Goal: Information Seeking & Learning: Learn about a topic

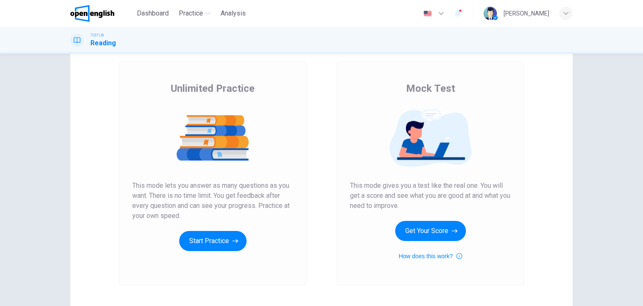
scroll to position [42, 0]
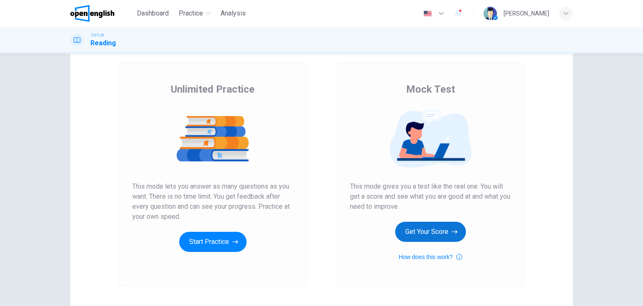
click at [443, 227] on button "Get Your Score" at bounding box center [430, 231] width 71 height 20
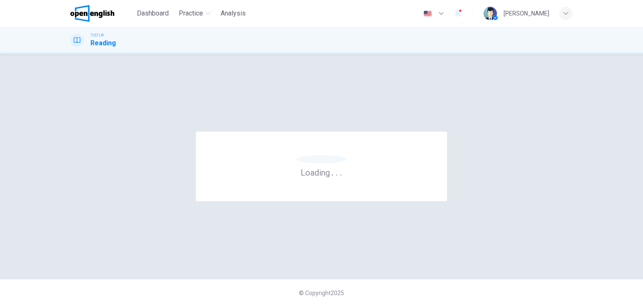
scroll to position [0, 0]
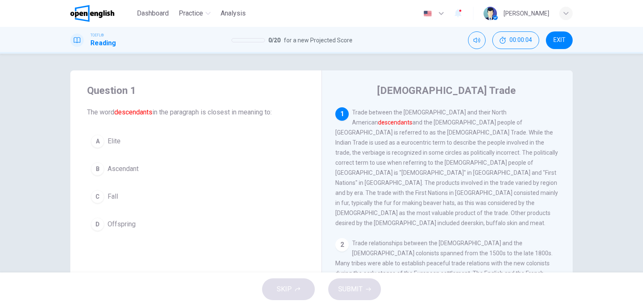
drag, startPoint x: 278, startPoint y: 112, endPoint x: 212, endPoint y: 105, distance: 66.1
click at [212, 105] on div "Question 1 The word descendants in the paragraph is closest in meaning to:" at bounding box center [196, 100] width 218 height 33
click at [117, 224] on span "Offspring" at bounding box center [122, 224] width 28 height 10
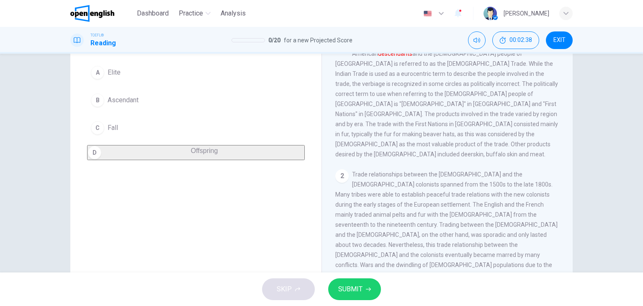
scroll to position [84, 0]
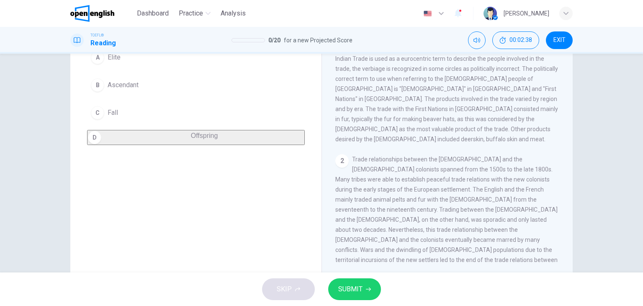
click at [367, 295] on button "SUBMIT" at bounding box center [354, 289] width 53 height 22
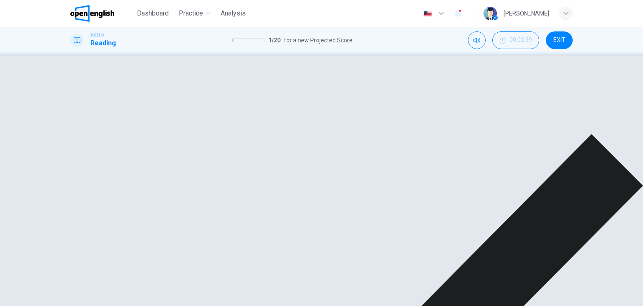
scroll to position [106, 0]
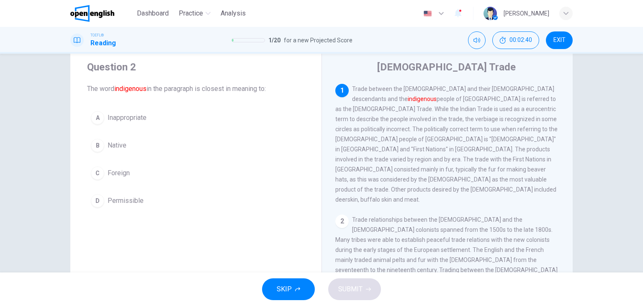
scroll to position [22, 0]
click at [117, 146] on span "Native" at bounding box center [117, 146] width 19 height 10
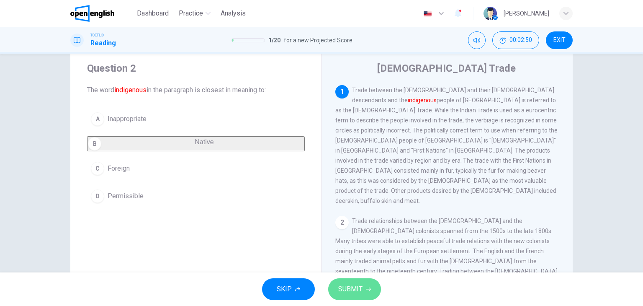
click at [349, 290] on span "SUBMIT" at bounding box center [350, 289] width 24 height 12
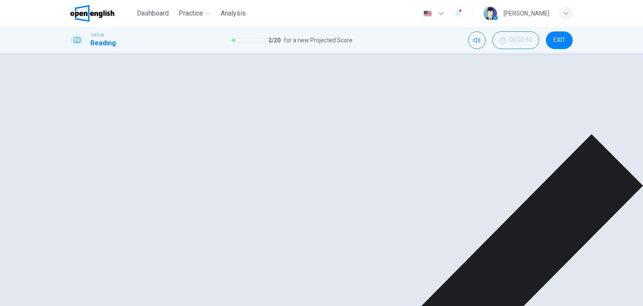
scroll to position [209, 0]
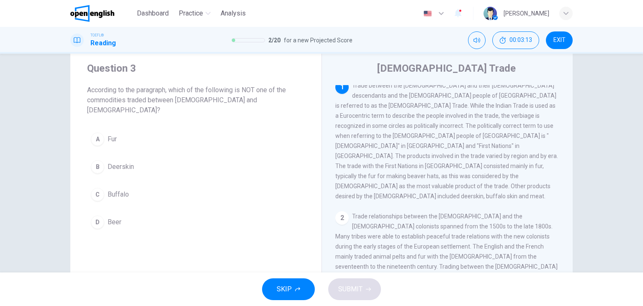
scroll to position [0, 0]
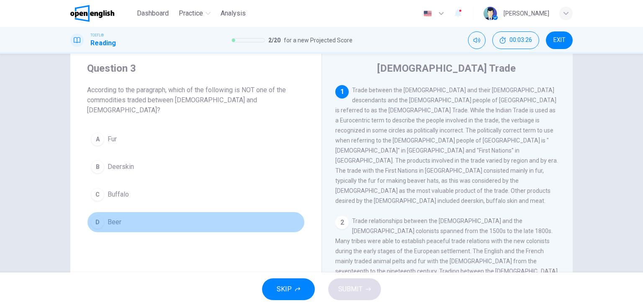
click at [114, 217] on span "Beer" at bounding box center [115, 222] width 14 height 10
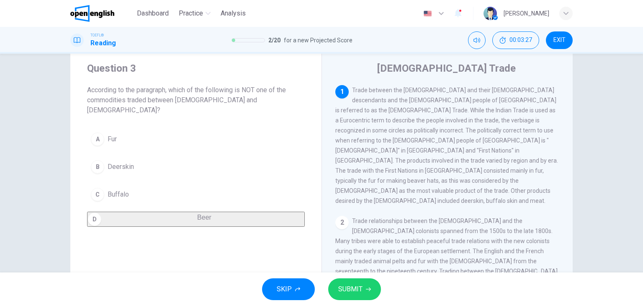
click at [362, 285] on span "SUBMIT" at bounding box center [350, 289] width 24 height 12
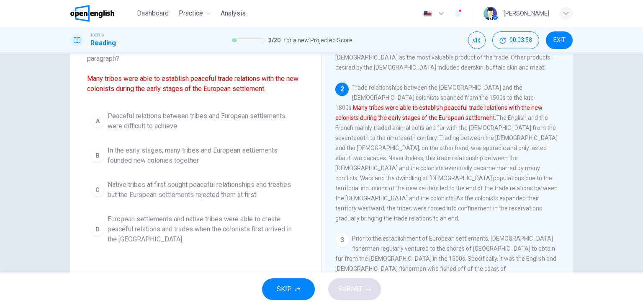
scroll to position [64, 0]
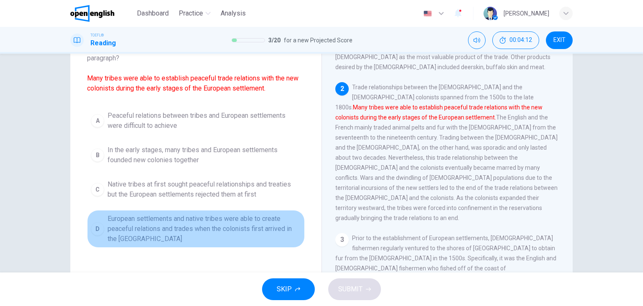
click at [111, 229] on span "European settlements and native tribes were able to create peaceful relations a…" at bounding box center [204, 228] width 193 height 30
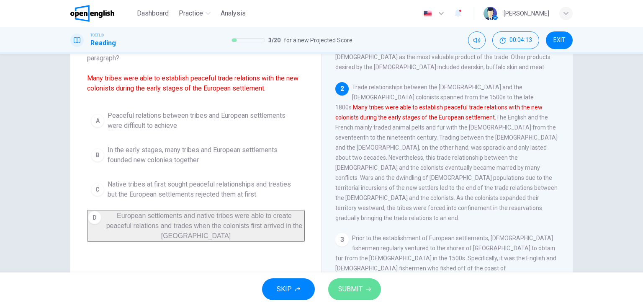
click at [357, 293] on span "SUBMIT" at bounding box center [350, 289] width 24 height 12
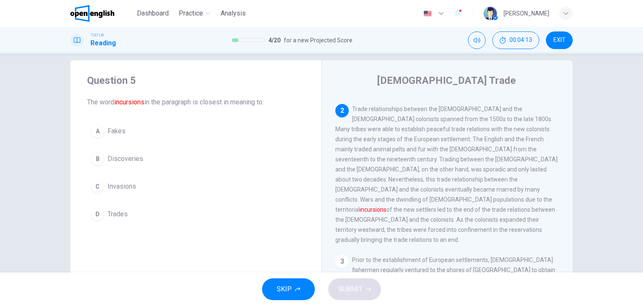
scroll to position [0, 0]
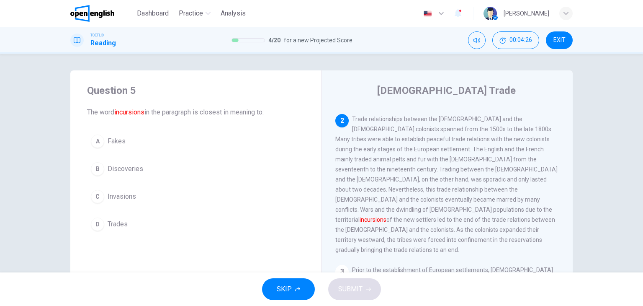
click at [124, 197] on span "Invasions" at bounding box center [122, 196] width 28 height 10
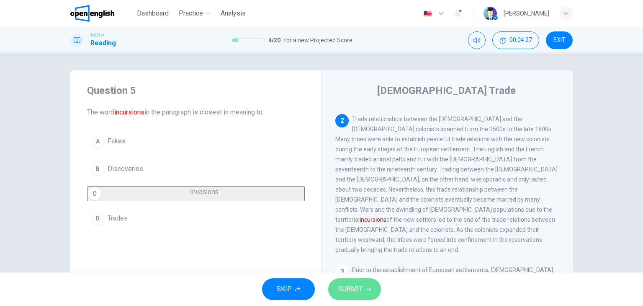
click at [353, 291] on span "SUBMIT" at bounding box center [350, 289] width 24 height 12
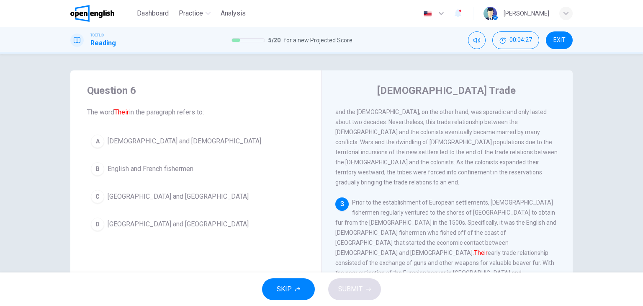
scroll to position [195, 0]
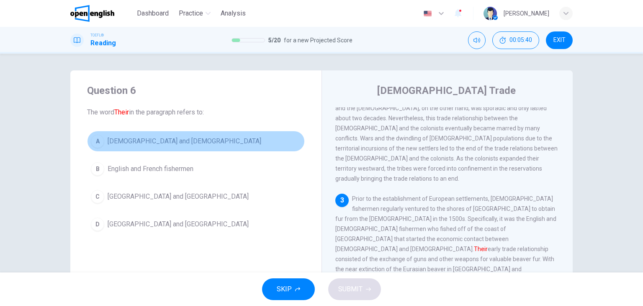
click at [182, 143] on span "[DEMOGRAPHIC_DATA] and [DEMOGRAPHIC_DATA]" at bounding box center [185, 141] width 154 height 10
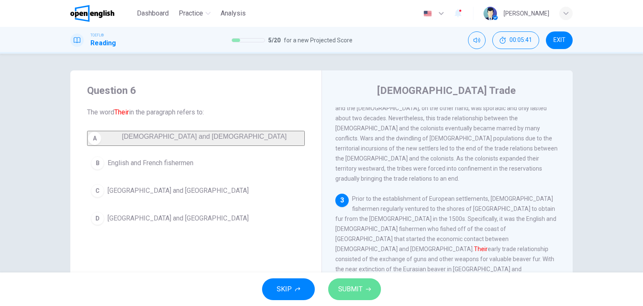
click at [345, 288] on span "SUBMIT" at bounding box center [350, 289] width 24 height 12
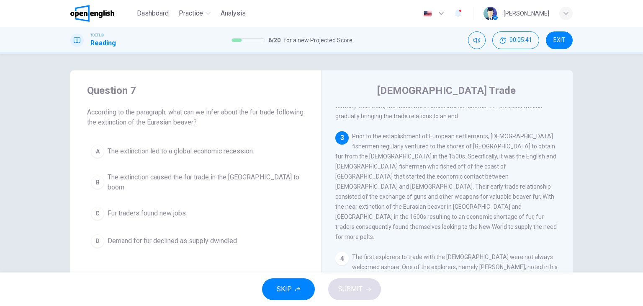
scroll to position [259, 0]
drag, startPoint x: 224, startPoint y: 119, endPoint x: 169, endPoint y: 113, distance: 55.6
click at [169, 113] on span "According to the paragraph, what can we infer about the fur trade following the…" at bounding box center [196, 117] width 218 height 20
click at [98, 236] on div "D" at bounding box center [97, 240] width 13 height 13
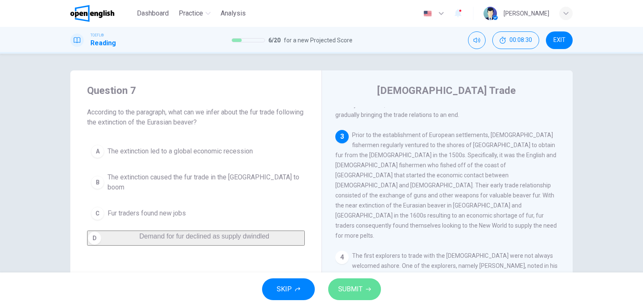
click at [350, 293] on span "SUBMIT" at bounding box center [350, 289] width 24 height 12
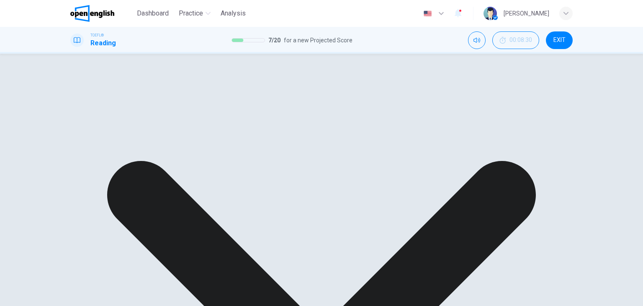
scroll to position [42, 0]
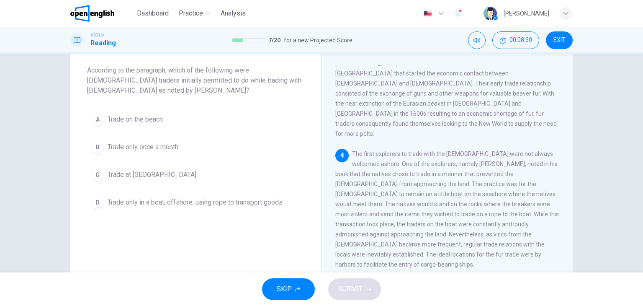
scroll to position [319, 0]
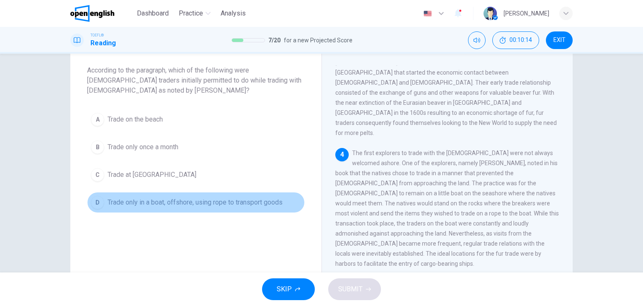
click at [131, 200] on span "Trade only in a boat, offshore, using rope to transport goods" at bounding box center [195, 202] width 175 height 10
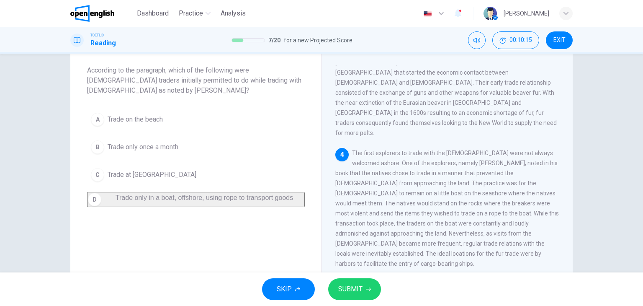
click at [349, 286] on span "SUBMIT" at bounding box center [350, 289] width 24 height 12
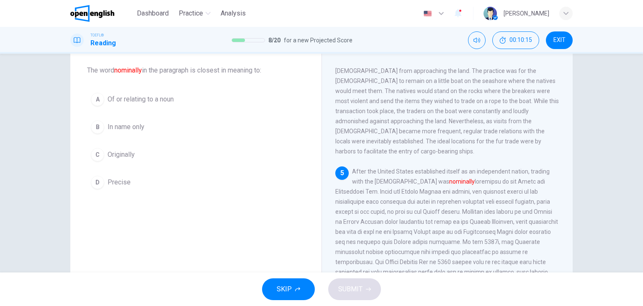
scroll to position [432, 0]
click at [95, 99] on div "A" at bounding box center [97, 98] width 13 height 13
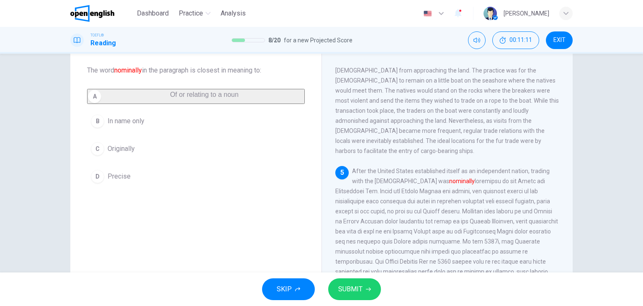
click at [367, 291] on icon "button" at bounding box center [368, 288] width 5 height 5
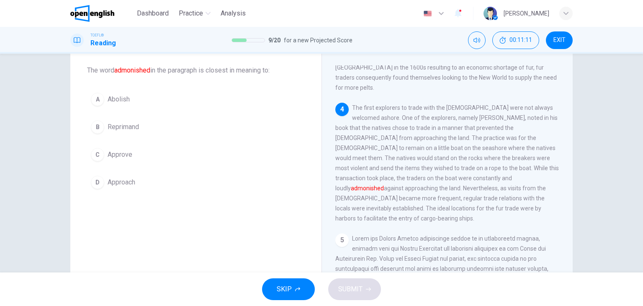
scroll to position [362, 0]
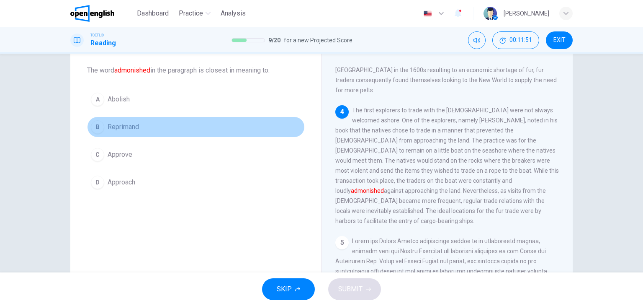
click at [120, 128] on span "Reprimand" at bounding box center [123, 127] width 31 height 10
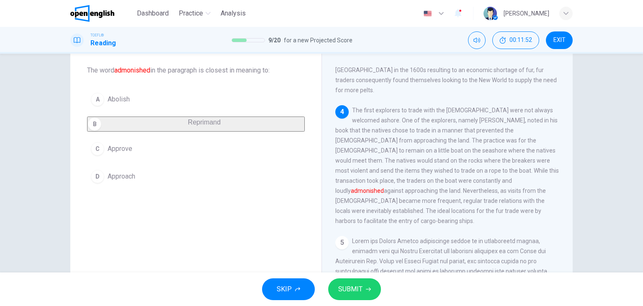
click at [363, 287] on button "SUBMIT" at bounding box center [354, 289] width 53 height 22
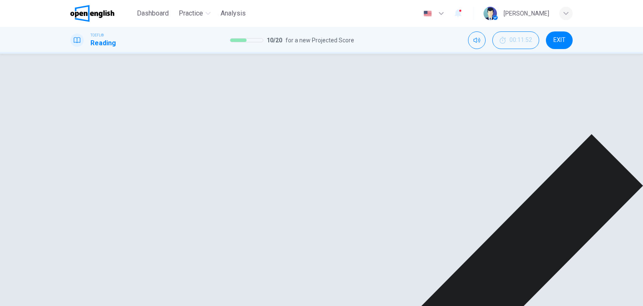
scroll to position [432, 0]
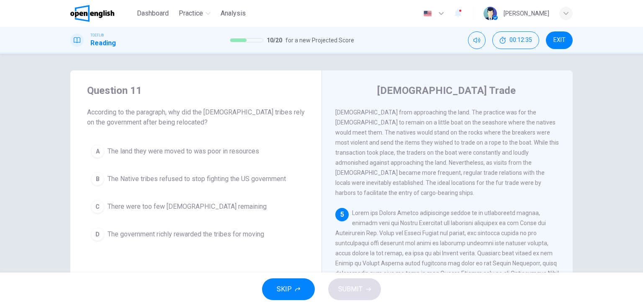
scroll to position [42, 0]
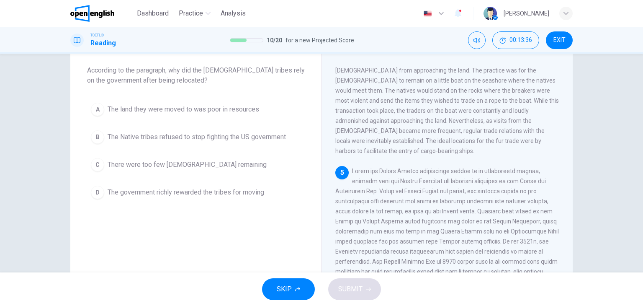
click at [144, 111] on span "The land they were moved to was poor in resources" at bounding box center [184, 109] width 152 height 10
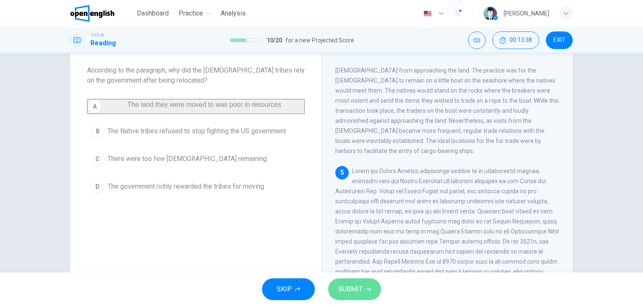
click at [353, 286] on span "SUBMIT" at bounding box center [350, 289] width 24 height 12
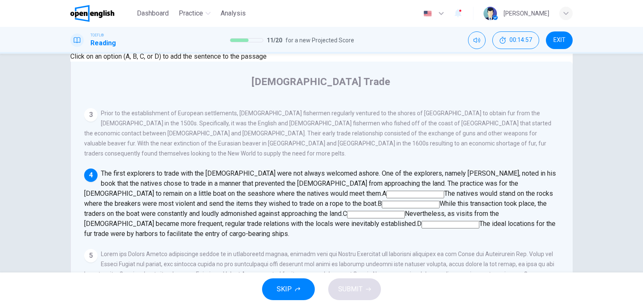
scroll to position [84, 0]
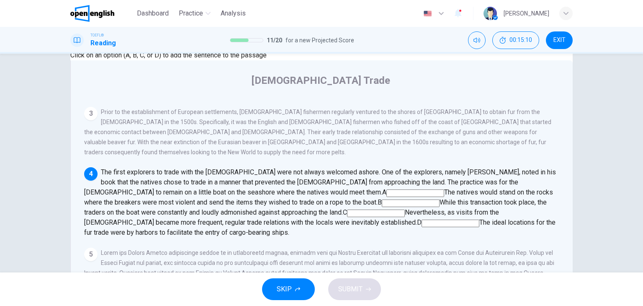
click at [479, 219] on input at bounding box center [450, 223] width 58 height 8
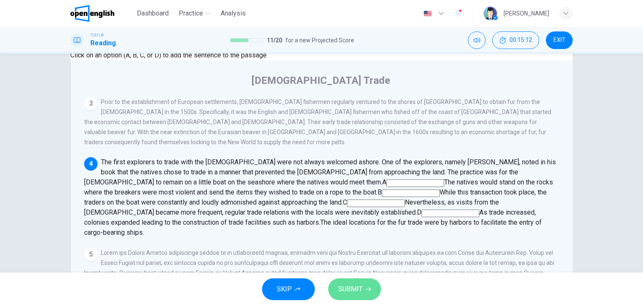
click at [370, 283] on button "SUBMIT" at bounding box center [354, 289] width 53 height 22
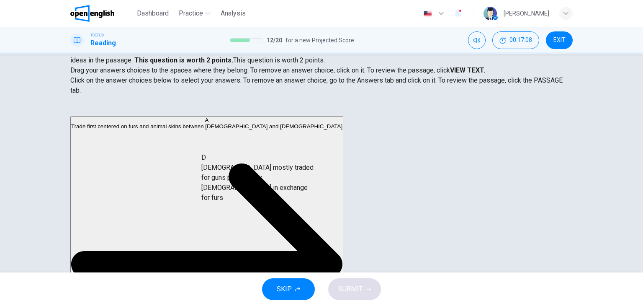
drag, startPoint x: 152, startPoint y: 193, endPoint x: 308, endPoint y: 175, distance: 157.1
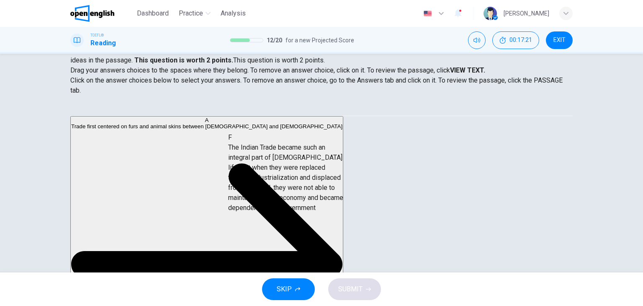
drag, startPoint x: 147, startPoint y: 203, endPoint x: 295, endPoint y: 203, distance: 147.3
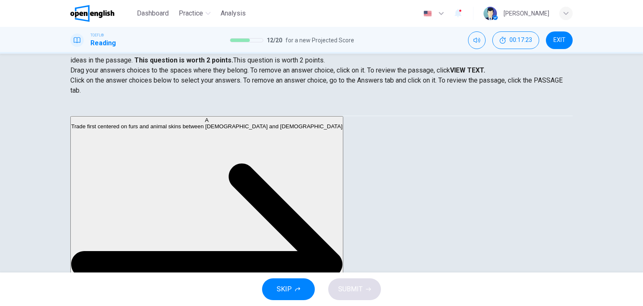
scroll to position [0, 0]
drag, startPoint x: 178, startPoint y: 153, endPoint x: 338, endPoint y: 223, distance: 174.3
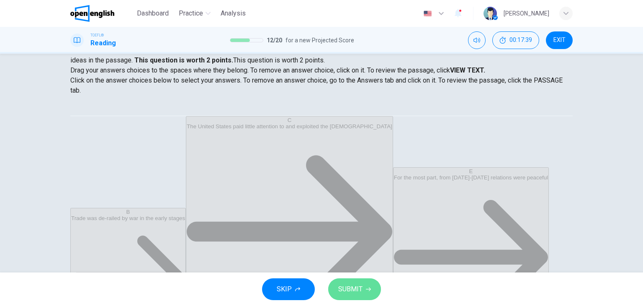
click at [349, 293] on span "SUBMIT" at bounding box center [350, 289] width 24 height 12
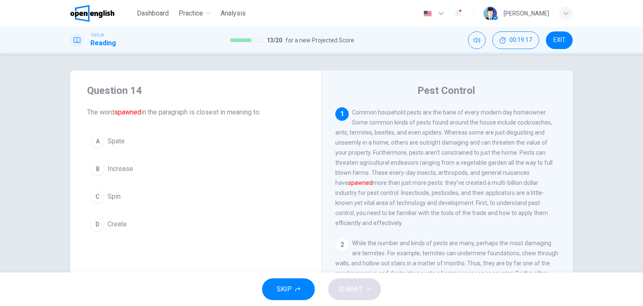
click at [110, 224] on span "Create" at bounding box center [117, 224] width 19 height 10
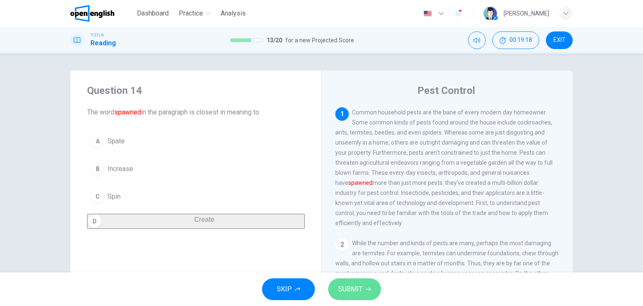
click at [352, 285] on span "SUBMIT" at bounding box center [350, 289] width 24 height 12
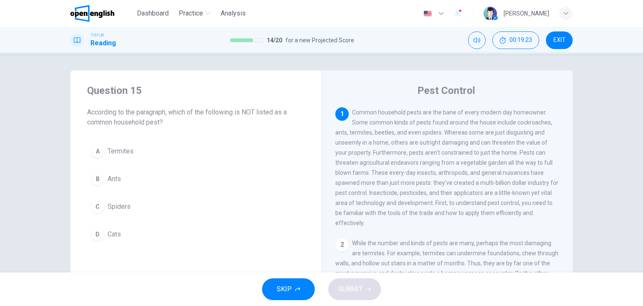
click at [121, 233] on button "D Cats" at bounding box center [196, 234] width 218 height 21
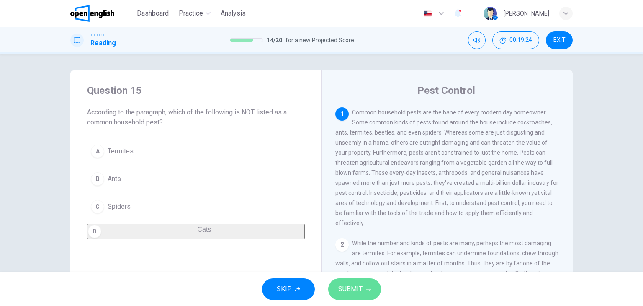
click at [363, 296] on button "SUBMIT" at bounding box center [354, 289] width 53 height 22
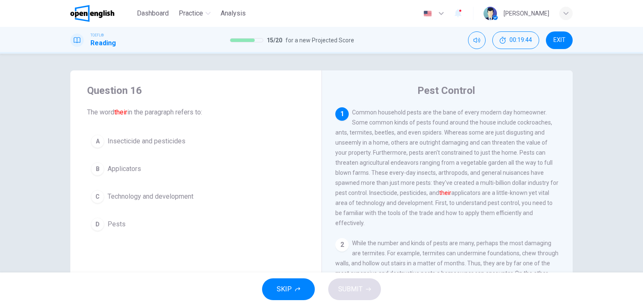
click at [132, 167] on span "Applicators" at bounding box center [124, 169] width 33 height 10
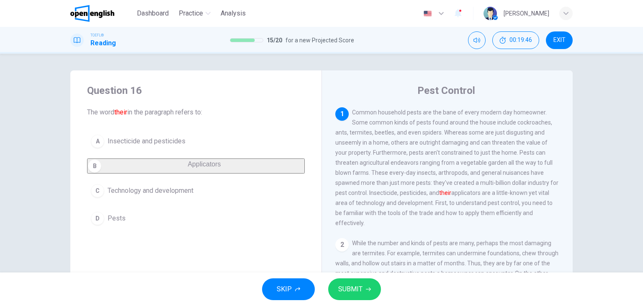
click at [360, 286] on span "SUBMIT" at bounding box center [350, 289] width 24 height 12
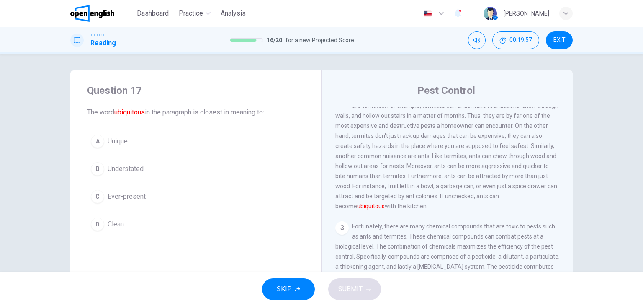
scroll to position [175, 0]
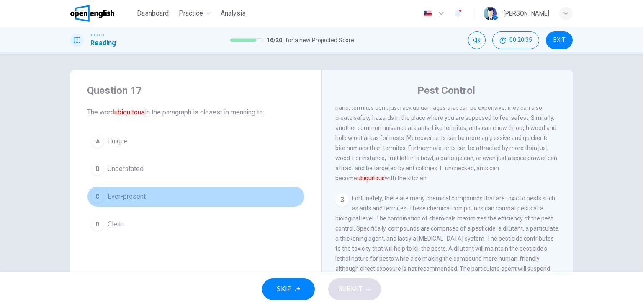
click at [123, 198] on span "Ever-present" at bounding box center [127, 196] width 38 height 10
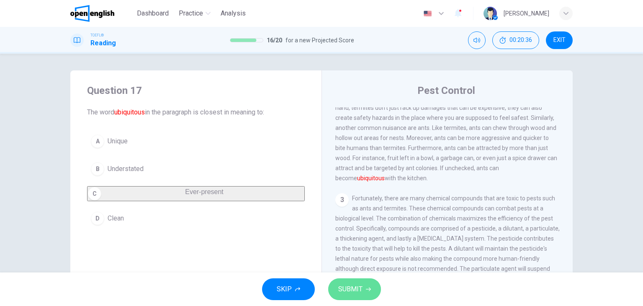
click at [353, 289] on span "SUBMIT" at bounding box center [350, 289] width 24 height 12
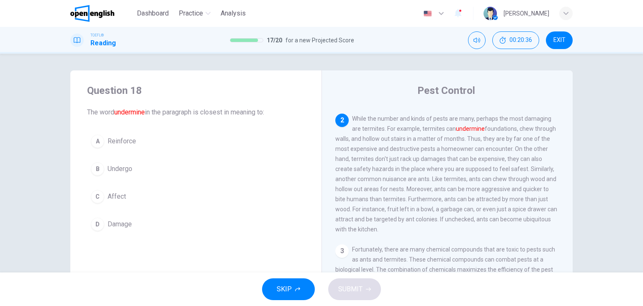
scroll to position [124, 0]
click at [108, 195] on span "Affect" at bounding box center [117, 196] width 18 height 10
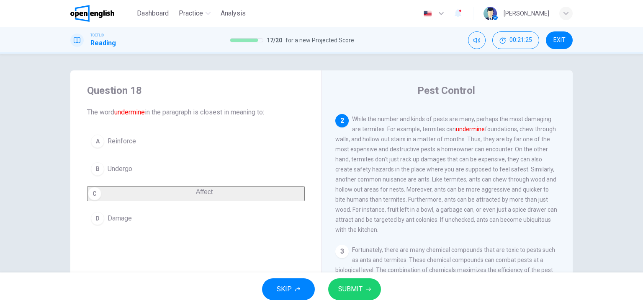
click at [360, 285] on span "SUBMIT" at bounding box center [350, 289] width 24 height 12
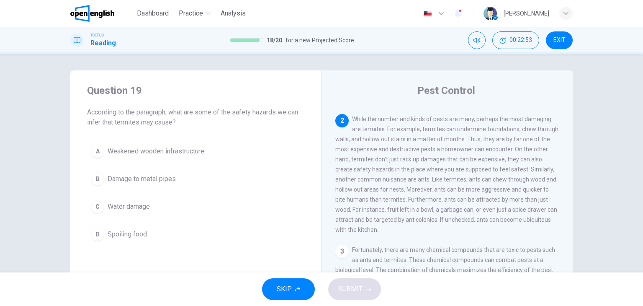
click at [122, 155] on span "Weakened wooden infrastructure" at bounding box center [156, 151] width 97 height 10
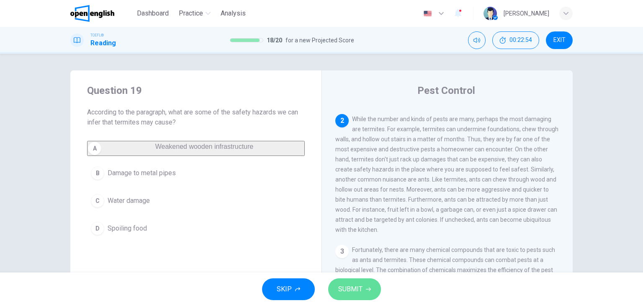
click at [349, 291] on span "SUBMIT" at bounding box center [350, 289] width 24 height 12
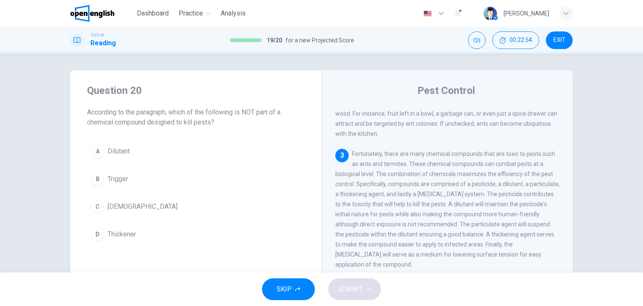
scroll to position [226, 0]
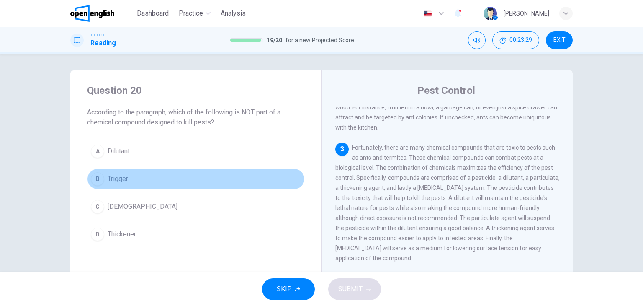
click at [115, 180] on span "Trigger" at bounding box center [118, 179] width 21 height 10
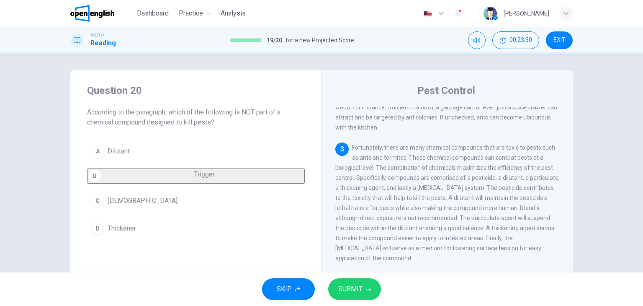
click at [361, 282] on button "SUBMIT" at bounding box center [354, 289] width 53 height 22
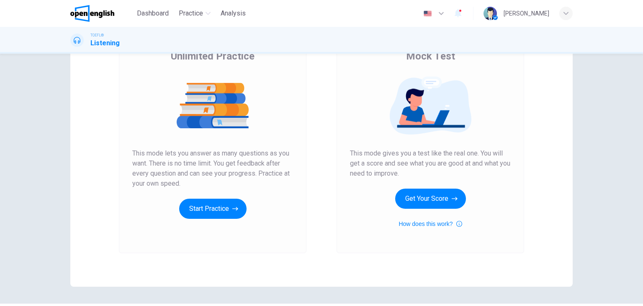
scroll to position [84, 0]
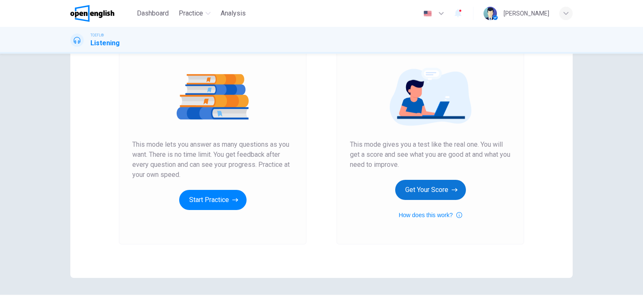
click at [416, 190] on button "Get Your Score" at bounding box center [430, 190] width 71 height 20
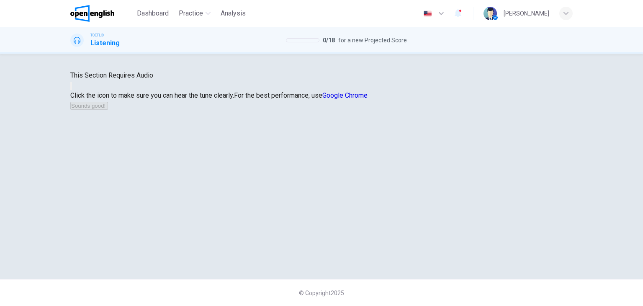
scroll to position [42, 0]
click at [72, 90] on button "button" at bounding box center [71, 86] width 2 height 8
click at [108, 110] on button "Sounds good!" at bounding box center [89, 106] width 38 height 8
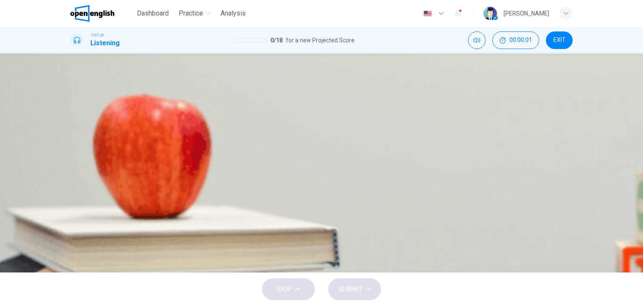
scroll to position [0, 0]
click at [71, 215] on icon "button" at bounding box center [71, 215] width 0 height 0
type input "*"
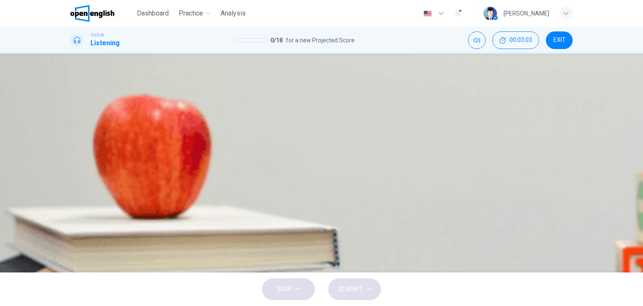
click at [450, 135] on button "B He is struggling in class and wants help for how to improve" at bounding box center [321, 145] width 502 height 21
click at [361, 286] on span "SUBMIT" at bounding box center [350, 289] width 24 height 12
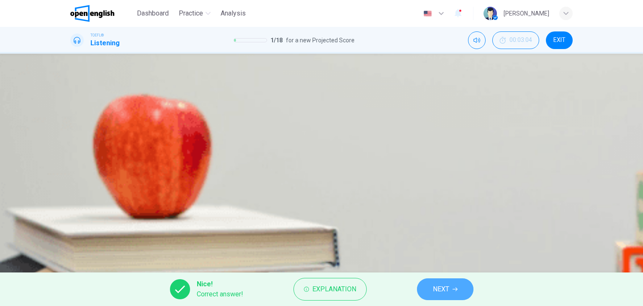
click at [444, 287] on span "NEXT" at bounding box center [441, 289] width 16 height 12
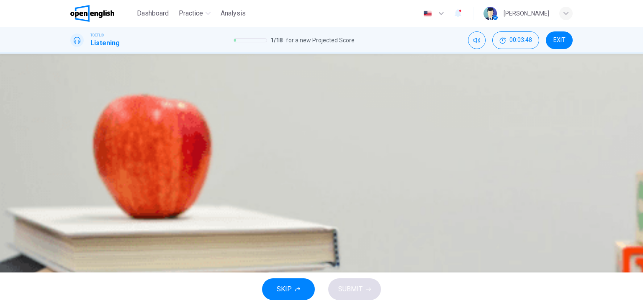
click at [347, 192] on span "Because they are when professors hold make-up classes for students who are behi…" at bounding box center [237, 187] width 293 height 10
click at [362, 292] on button "SUBMIT" at bounding box center [354, 289] width 53 height 22
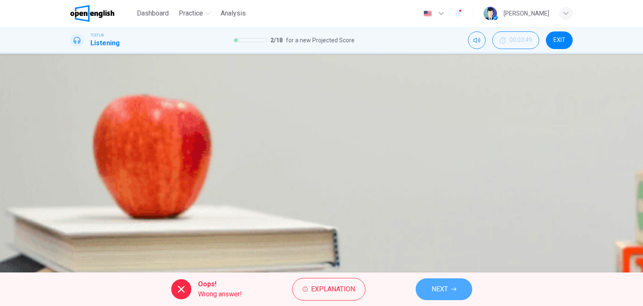
click at [458, 285] on button "NEXT" at bounding box center [444, 289] width 57 height 22
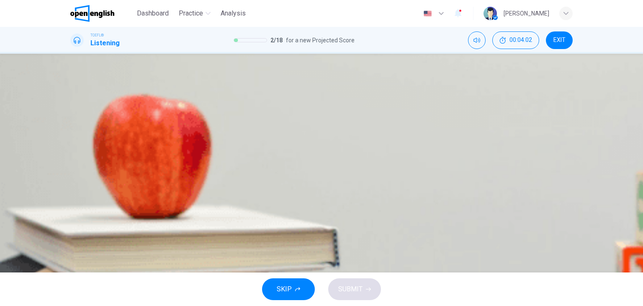
click at [333, 114] on button "A Grammar" at bounding box center [321, 124] width 502 height 21
click at [366, 290] on icon "button" at bounding box center [368, 288] width 5 height 5
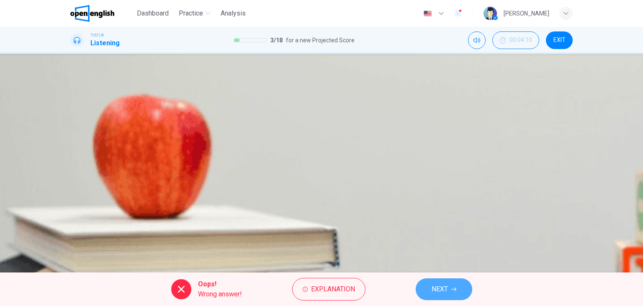
click at [441, 288] on span "NEXT" at bounding box center [440, 289] width 16 height 12
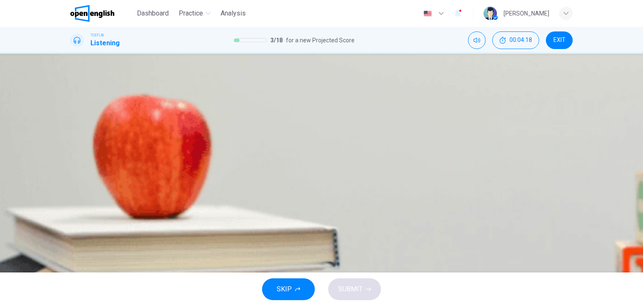
click at [159, 119] on span "Chicago Style and MLA" at bounding box center [125, 124] width 68 height 10
click at [355, 291] on span "SUBMIT" at bounding box center [350, 289] width 24 height 12
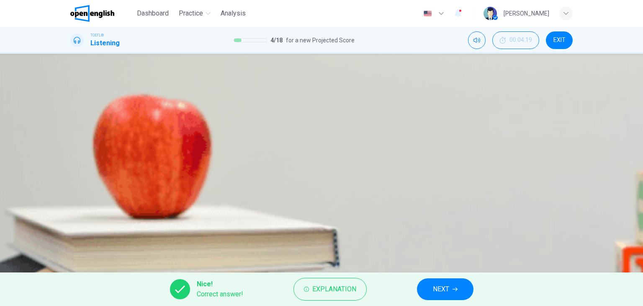
click at [449, 288] on span "NEXT" at bounding box center [441, 289] width 16 height 12
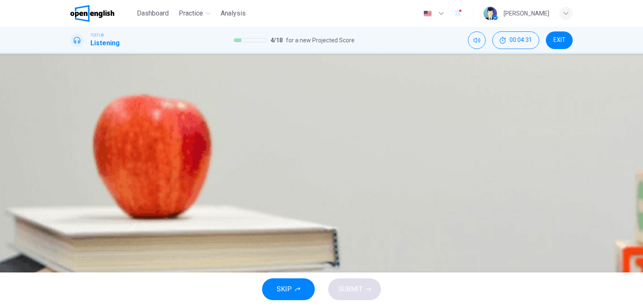
click at [259, 165] on span "Send an email to make an appointment during office hours" at bounding box center [175, 166] width 168 height 10
click at [357, 298] on button "SUBMIT" at bounding box center [354, 289] width 53 height 22
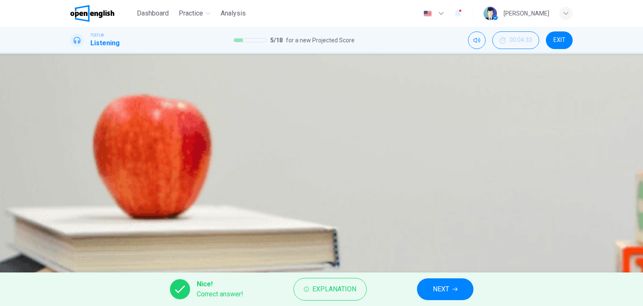
click at [439, 292] on span "NEXT" at bounding box center [441, 289] width 16 height 12
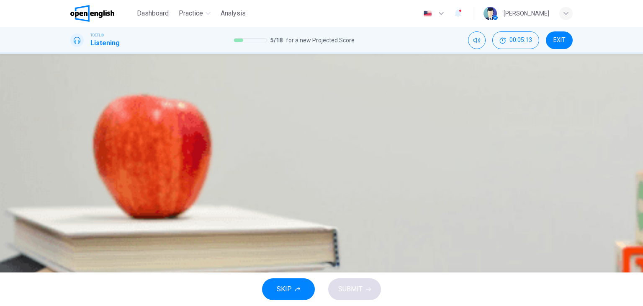
click at [335, 192] on span "That the lighting is an important part of the play and something technical that…" at bounding box center [253, 187] width 325 height 10
click at [362, 288] on button "SUBMIT" at bounding box center [354, 289] width 53 height 22
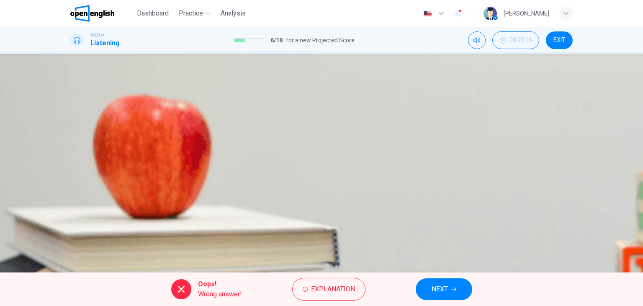
scroll to position [22, 0]
click at [445, 287] on span "NEXT" at bounding box center [440, 289] width 16 height 12
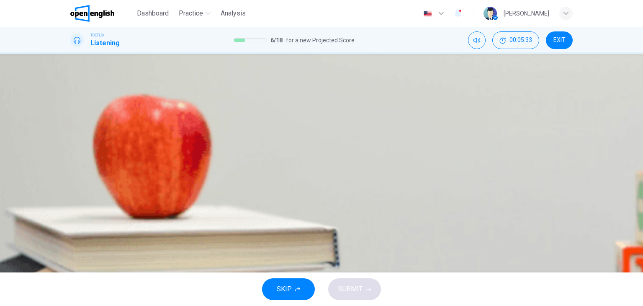
click at [159, 171] on span "Character development" at bounding box center [125, 166] width 68 height 10
click at [360, 296] on button "SUBMIT" at bounding box center [354, 289] width 53 height 22
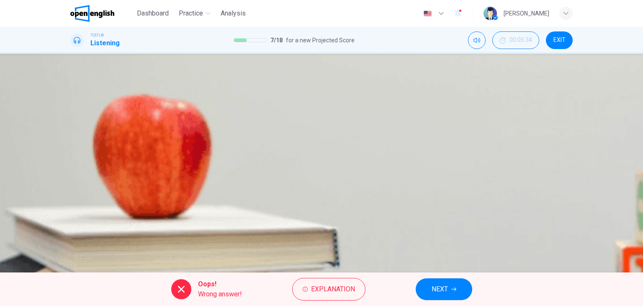
click at [446, 289] on span "NEXT" at bounding box center [440, 289] width 16 height 12
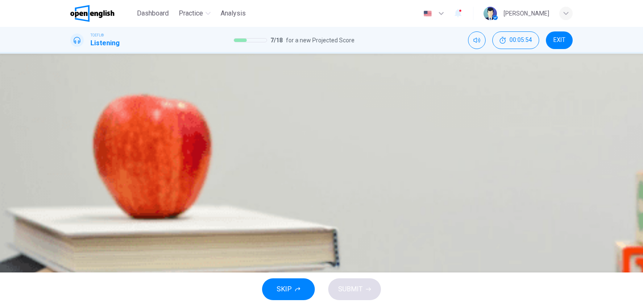
click at [178, 150] on span "She would rather be a director" at bounding box center [134, 145] width 87 height 10
click at [351, 291] on span "SUBMIT" at bounding box center [350, 289] width 24 height 12
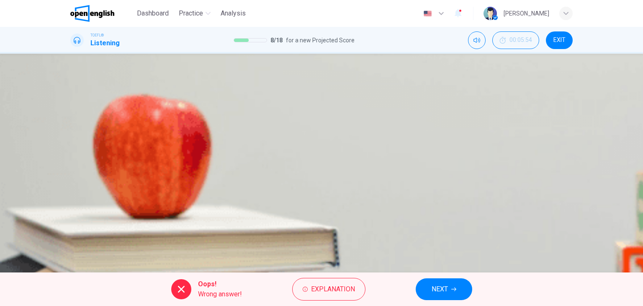
click at [441, 292] on span "NEXT" at bounding box center [440, 289] width 16 height 12
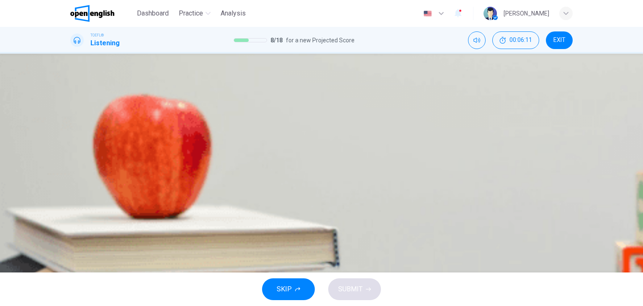
click at [200, 171] on span "To discuss her part in the French play" at bounding box center [145, 166] width 109 height 10
click at [348, 288] on span "SUBMIT" at bounding box center [350, 289] width 24 height 12
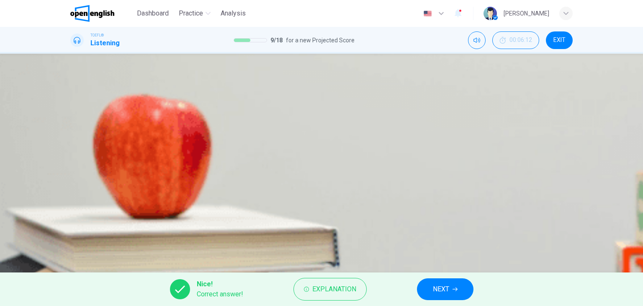
click at [460, 289] on button "NEXT" at bounding box center [445, 289] width 57 height 22
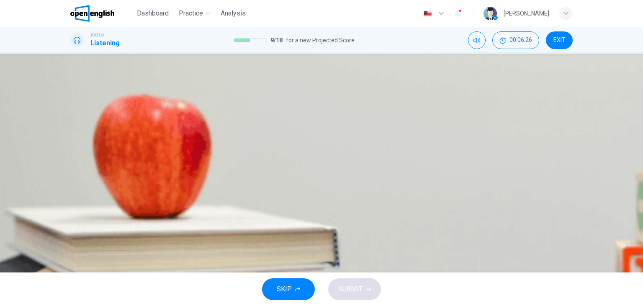
scroll to position [0, 0]
click at [71, 257] on icon "button" at bounding box center [71, 257] width 0 height 0
type input "*"
click at [298, 139] on button "A To figure out what the professor is saying to her" at bounding box center [321, 129] width 502 height 21
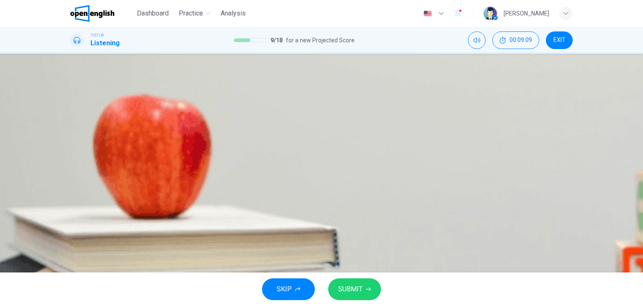
click at [365, 286] on button "SUBMIT" at bounding box center [354, 289] width 53 height 22
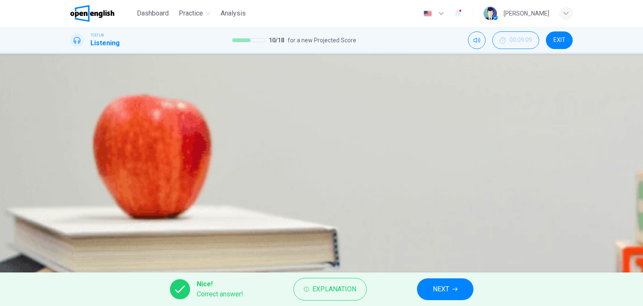
click at [440, 287] on span "NEXT" at bounding box center [441, 289] width 16 height 12
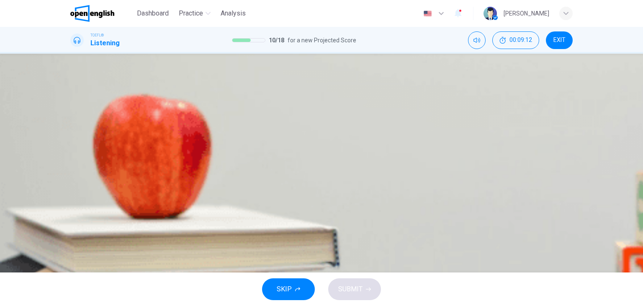
scroll to position [0, 0]
click at [71, 215] on icon "button" at bounding box center [71, 215] width 0 height 0
click at [71, 236] on icon "Click to see the audio transcription" at bounding box center [71, 236] width 0 height 0
drag, startPoint x: 116, startPoint y: 147, endPoint x: 95, endPoint y: 146, distance: 21.4
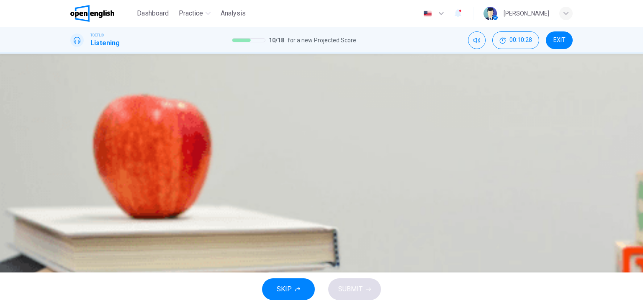
click at [70, 218] on span at bounding box center [70, 218] width 0 height 0
click at [80, 236] on icon "Click to see the audio transcription" at bounding box center [75, 241] width 9 height 10
type input "**"
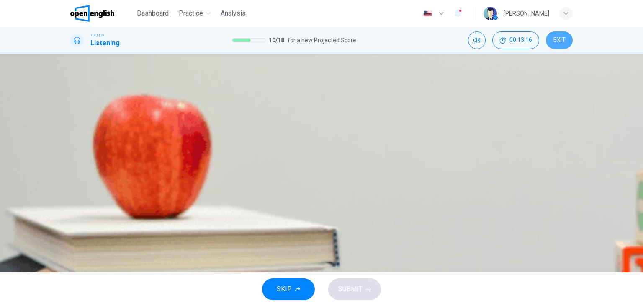
click at [560, 43] on span "EXIT" at bounding box center [559, 40] width 12 height 7
